Goal: Transaction & Acquisition: Subscribe to service/newsletter

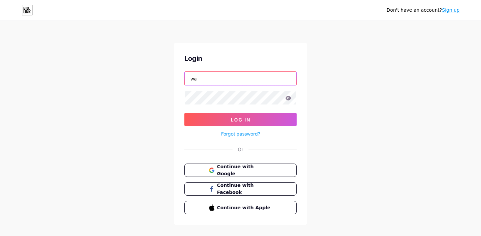
type input "w"
type input "[PERSON_NAME][EMAIL_ADDRESS][DOMAIN_NAME]"
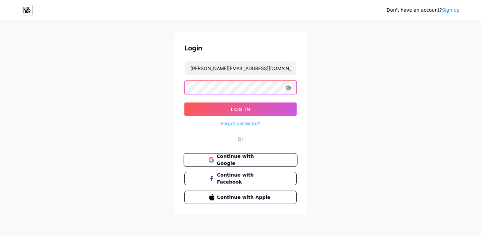
scroll to position [10, 0]
click at [244, 162] on span "Continue with Google" at bounding box center [245, 160] width 56 height 14
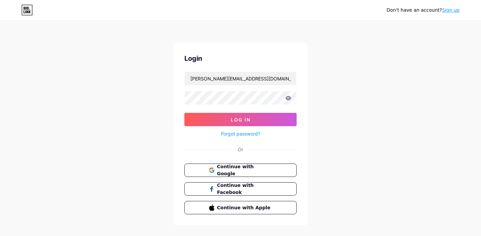
click at [451, 12] on link "Sign up" at bounding box center [451, 9] width 18 height 5
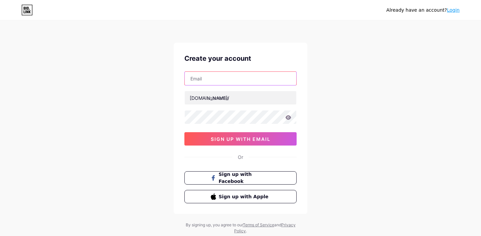
click at [274, 83] on input "text" at bounding box center [241, 78] width 112 height 13
type input "h"
click at [215, 76] on input "text" at bounding box center [241, 78] width 112 height 13
type input "s"
type input "[PERSON_NAME][EMAIL_ADDRESS][DOMAIN_NAME]"
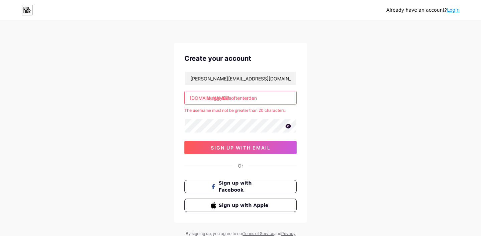
click at [266, 99] on input "waggytailsoftenterden" at bounding box center [241, 97] width 112 height 13
drag, startPoint x: 262, startPoint y: 100, endPoint x: 232, endPoint y: 99, distance: 30.1
click at [232, 99] on input "waggytailsoftenterden" at bounding box center [241, 97] width 112 height 13
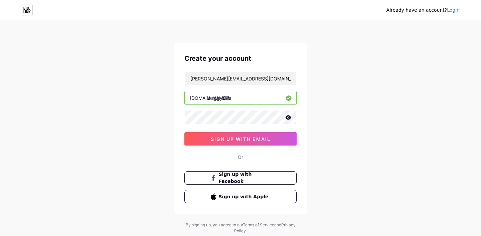
type input "waggytails"
click at [289, 118] on icon at bounding box center [288, 117] width 6 height 5
click at [244, 138] on span "sign up with email" at bounding box center [241, 139] width 60 height 6
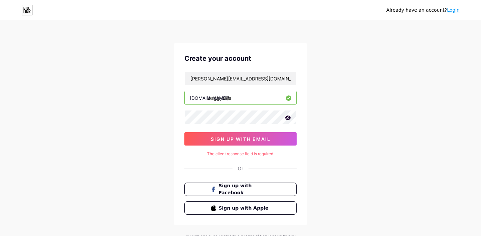
click at [325, 157] on div "Already have an account? Login Create your account [PERSON_NAME][EMAIL_ADDRESS]…" at bounding box center [240, 133] width 481 height 267
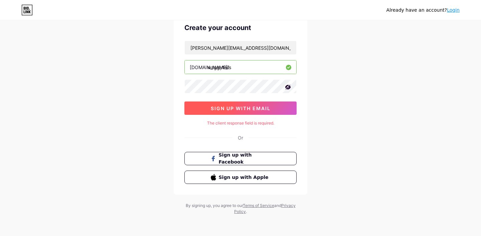
click at [256, 105] on button "sign up with email" at bounding box center [240, 108] width 112 height 13
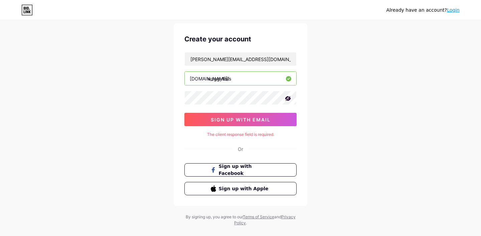
click at [285, 99] on icon at bounding box center [288, 98] width 7 height 7
click at [288, 60] on input "[PERSON_NAME][EMAIL_ADDRESS][DOMAIN_NAME]" at bounding box center [241, 58] width 112 height 13
drag, startPoint x: 285, startPoint y: 78, endPoint x: 281, endPoint y: 91, distance: 13.5
click at [285, 78] on input "waggytails" at bounding box center [241, 78] width 112 height 13
drag, startPoint x: 281, startPoint y: 91, endPoint x: 284, endPoint y: 60, distance: 31.2
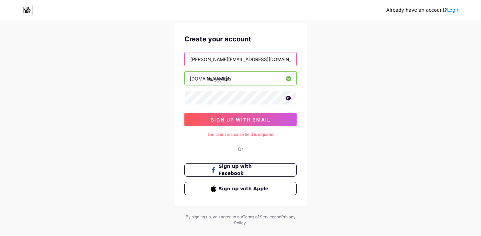
click at [284, 59] on input "[PERSON_NAME][EMAIL_ADDRESS][DOMAIN_NAME]" at bounding box center [241, 58] width 112 height 13
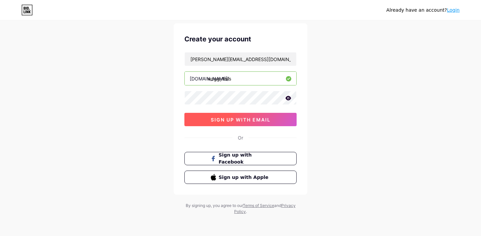
click at [254, 116] on button "sign up with email" at bounding box center [240, 119] width 112 height 13
